Goal: Information Seeking & Learning: Learn about a topic

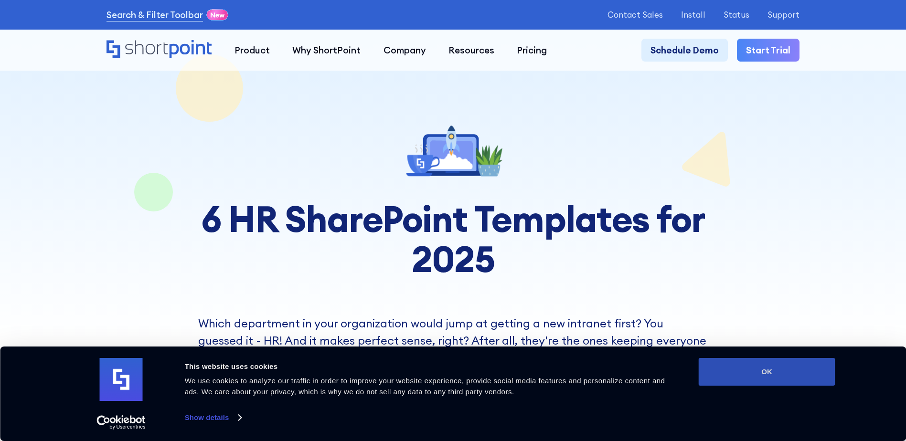
click at [774, 369] on button "OK" at bounding box center [767, 372] width 137 height 28
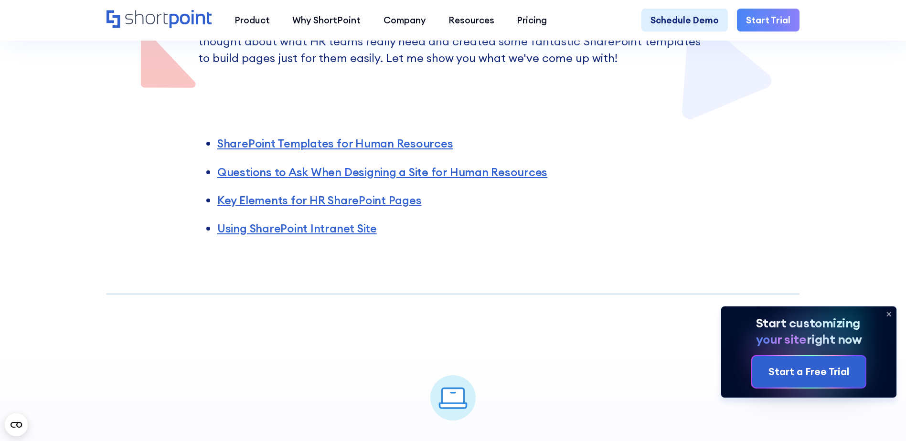
scroll to position [334, 0]
click at [390, 202] on link "Key Elements for HR SharePoint Pages" at bounding box center [319, 199] width 204 height 14
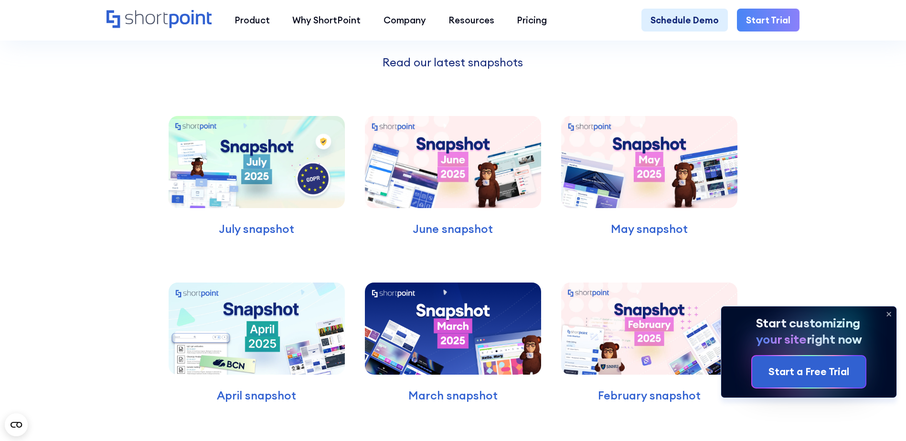
scroll to position [4046, 0]
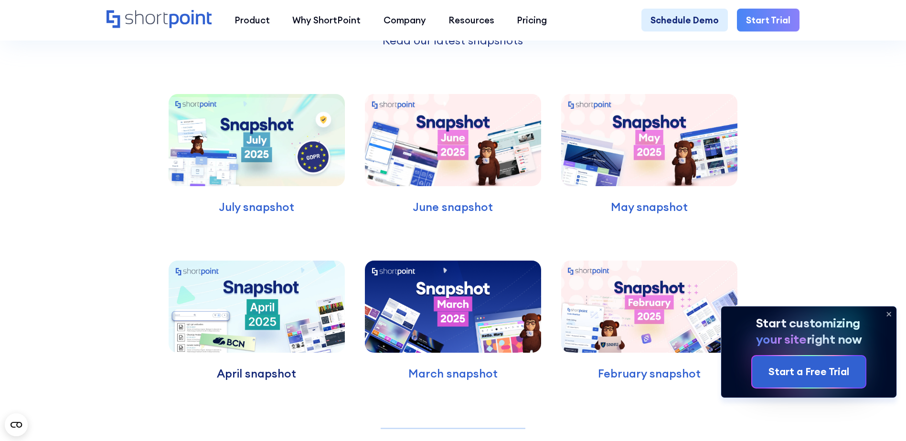
click at [248, 383] on p "April snapshot" at bounding box center [257, 373] width 176 height 17
click at [868, 176] on div "Latest Snapshots Read our latest snapshots July snapshot June snapshot May snap…" at bounding box center [453, 241] width 906 height 639
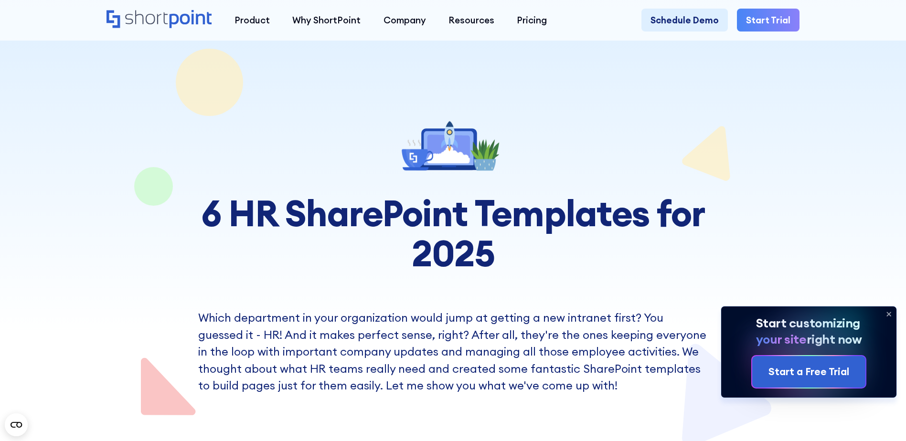
scroll to position [0, 0]
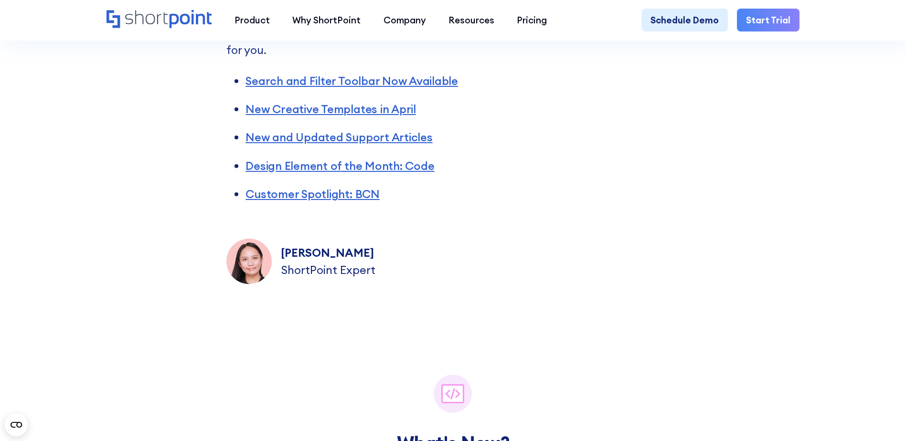
scroll to position [482, 0]
click at [357, 112] on link "New Creative Templates in April" at bounding box center [331, 108] width 171 height 14
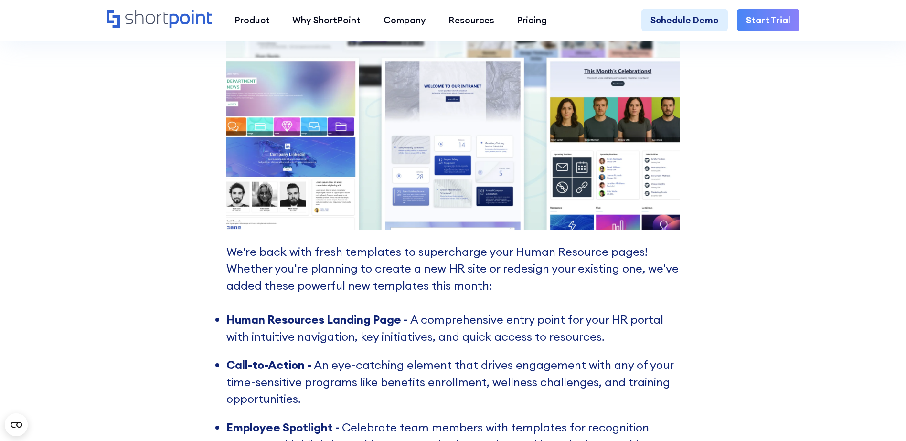
scroll to position [2234, 0]
